Goal: Information Seeking & Learning: Learn about a topic

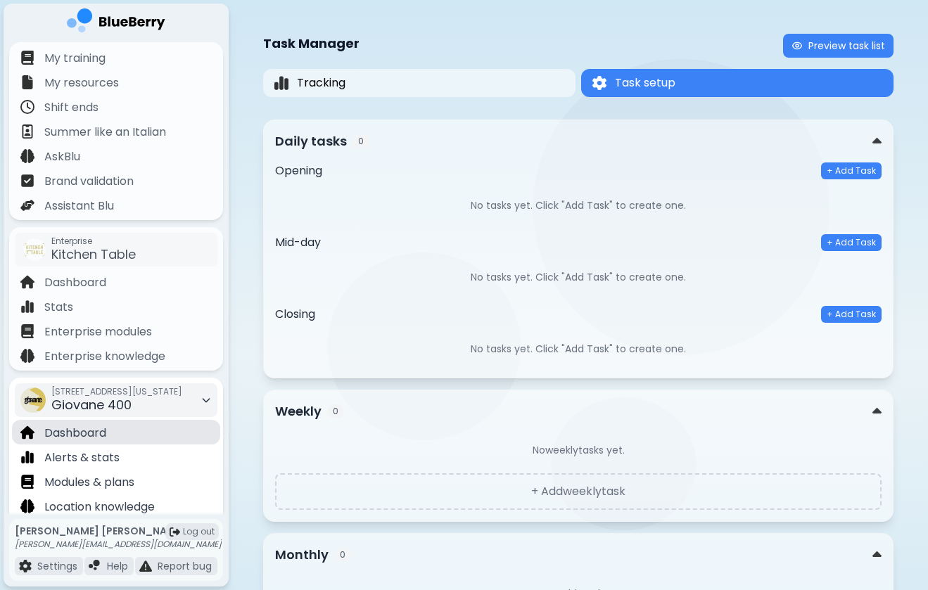
scroll to position [49, 0]
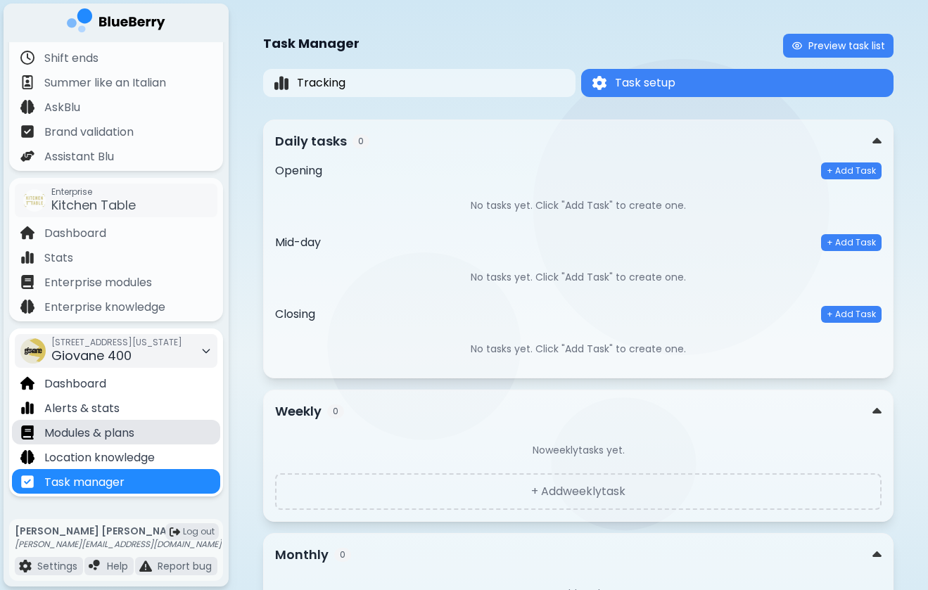
click at [108, 424] on div "Modules & plans" at bounding box center [116, 432] width 208 height 25
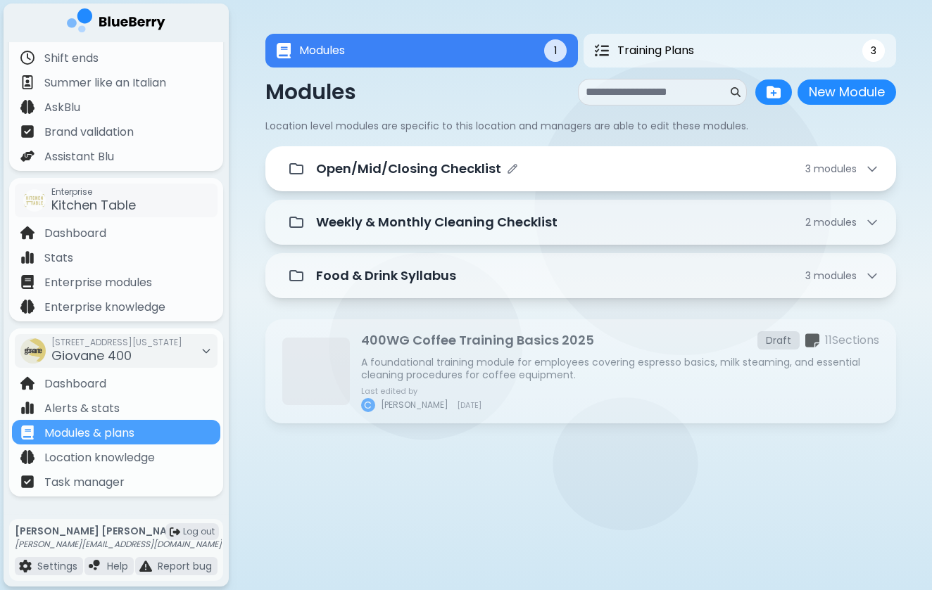
click at [488, 175] on p "Open/Mid/Closing Checklist" at bounding box center [408, 169] width 185 height 20
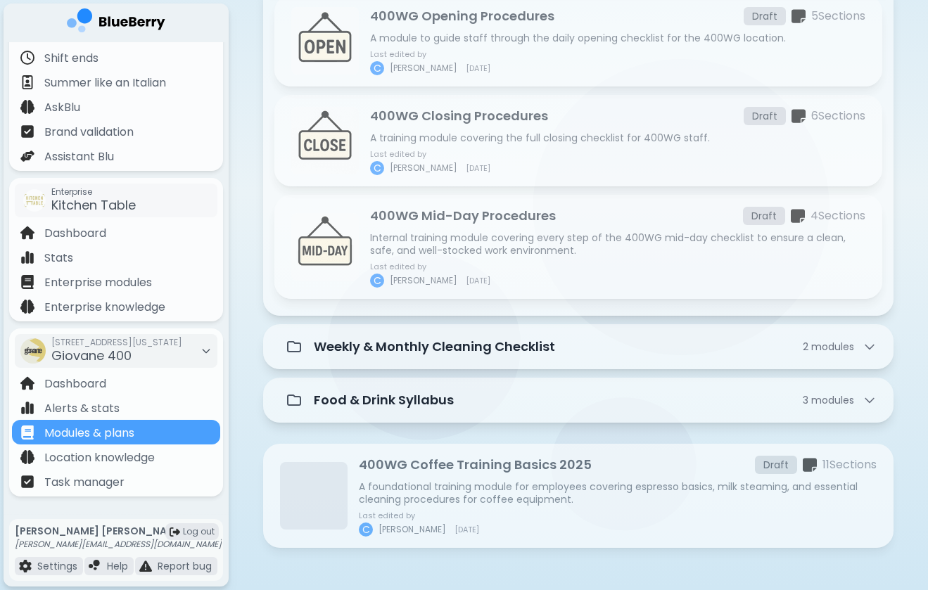
scroll to position [205, 0]
click at [408, 494] on p "A foundational training module for employees covering espresso basics, milk ste…" at bounding box center [618, 493] width 518 height 25
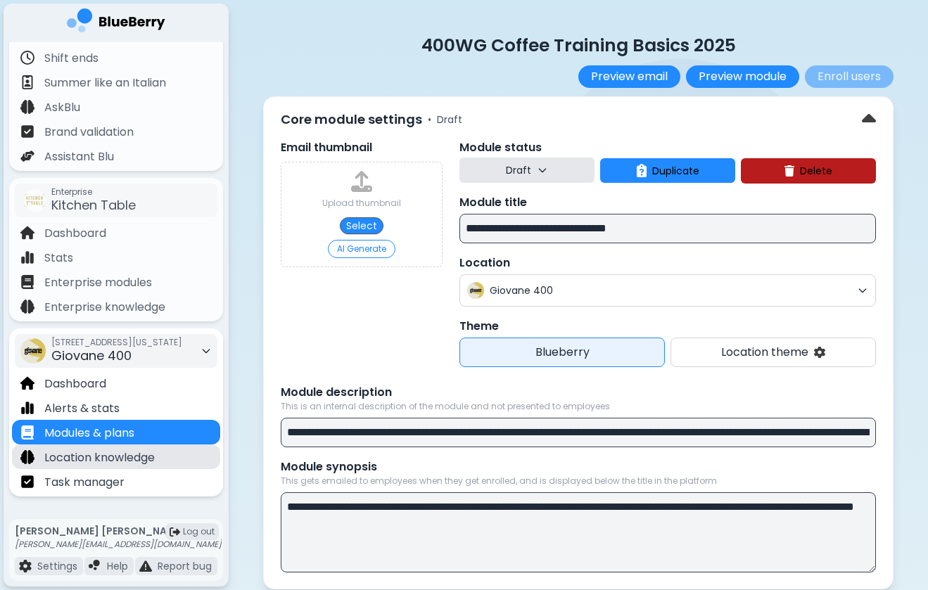
click at [121, 462] on p "Location knowledge" at bounding box center [99, 458] width 110 height 17
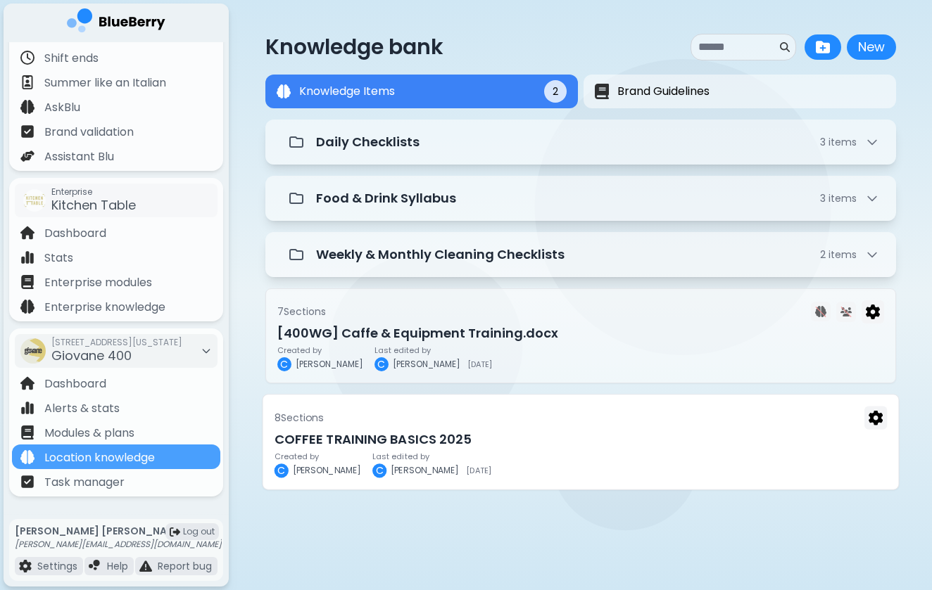
click at [407, 453] on p "Last edited by" at bounding box center [431, 456] width 119 height 8
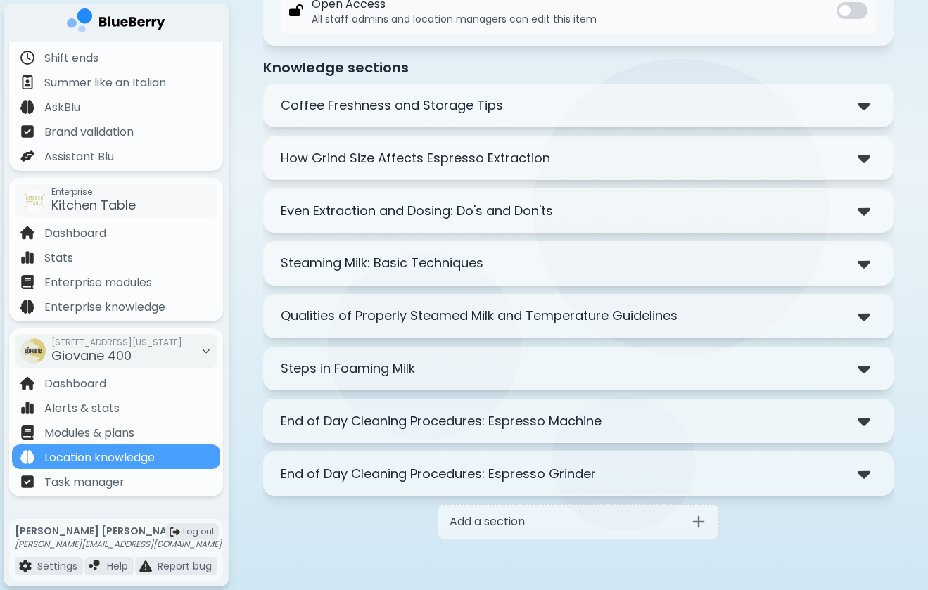
scroll to position [251, 0]
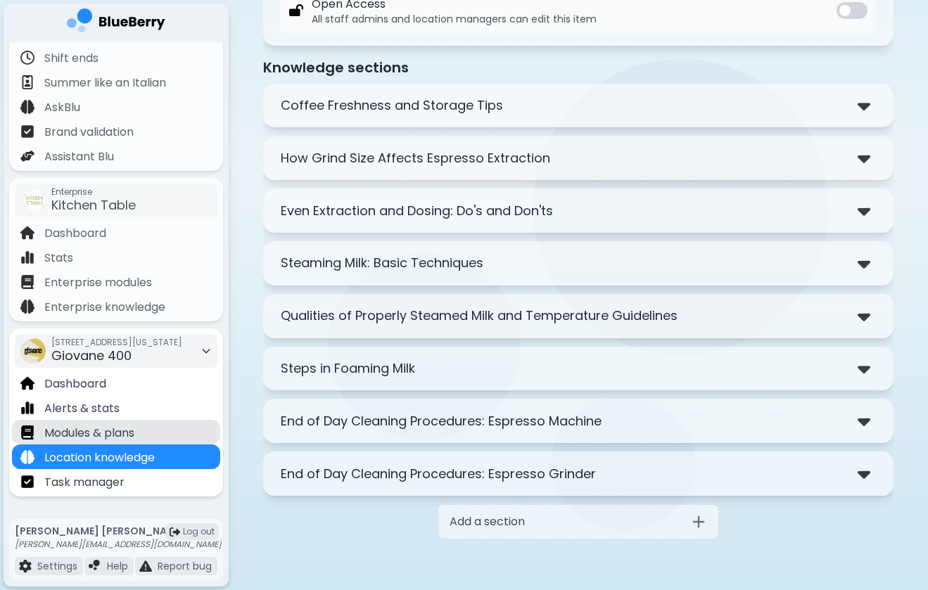
click at [143, 433] on div "Modules & plans" at bounding box center [116, 432] width 208 height 25
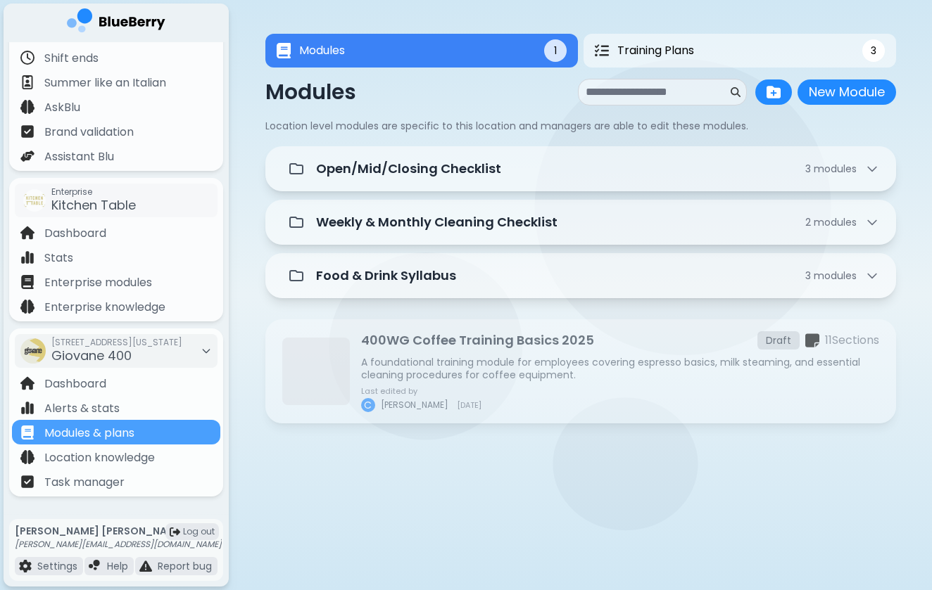
click at [479, 460] on div "Modules 1 Training Plans 3 Modules 1 3 Modules New Module New Module Location l…" at bounding box center [580, 233] width 630 height 466
